Goal: Task Accomplishment & Management: Manage account settings

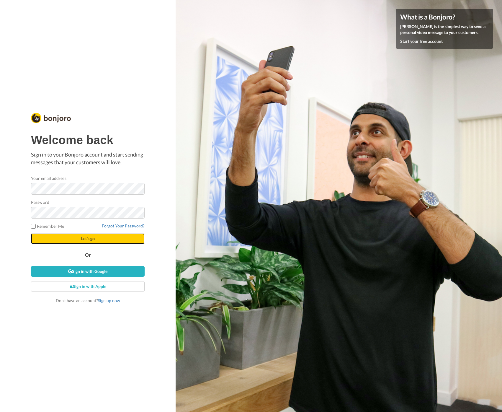
click at [73, 234] on button "Let's go" at bounding box center [88, 238] width 114 height 11
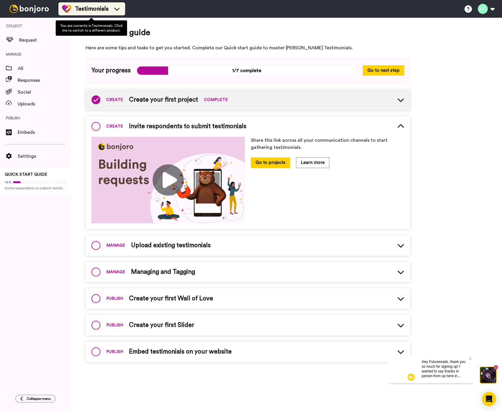
click at [80, 6] on span "Testimonials" at bounding box center [92, 9] width 34 height 8
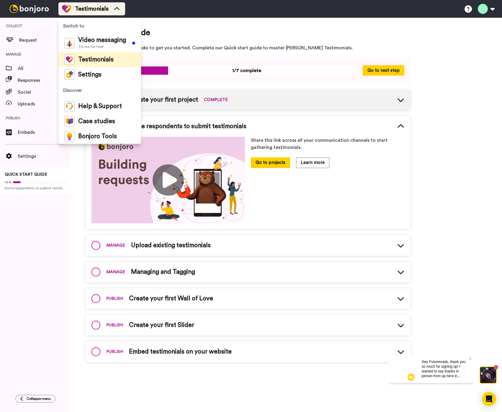
click at [80, 6] on span "Testimonials" at bounding box center [92, 9] width 34 height 8
